Goal: Browse casually: Explore the website without a specific task or goal

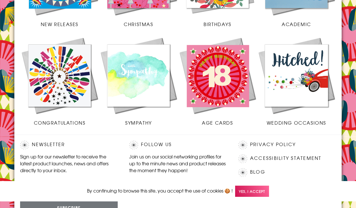
scroll to position [281, 0]
